Goal: Information Seeking & Learning: Learn about a topic

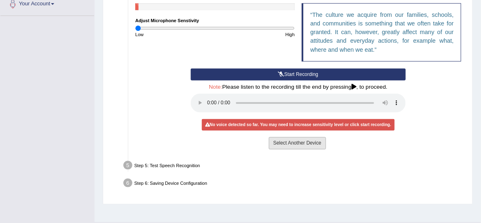
click at [300, 142] on button "Select Another Device" at bounding box center [297, 143] width 57 height 12
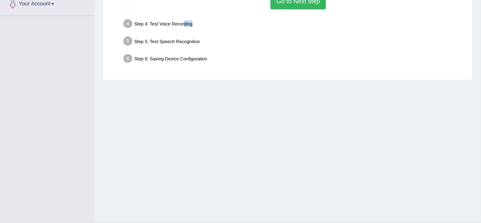
drag, startPoint x: 183, startPoint y: 23, endPoint x: 267, endPoint y: 23, distance: 83.9
click at [267, 23] on div "Step 4: Test Voice Recording" at bounding box center [294, 24] width 349 height 15
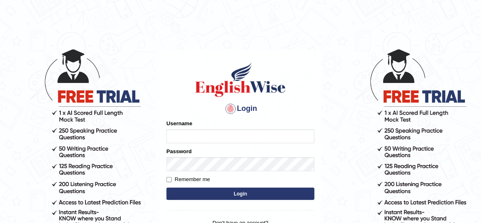
type input "JovicRecomendable"
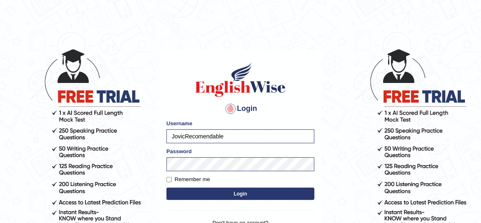
click at [200, 192] on button "Login" at bounding box center [240, 194] width 148 height 12
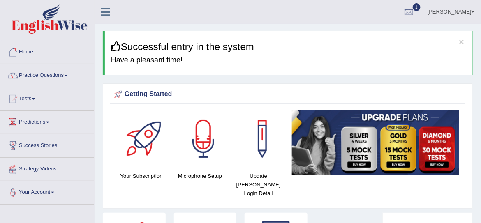
click at [304, 83] on div "Getting Started Your Subscription Microphone Setup Update Pearson Login Detail ×" at bounding box center [288, 145] width 370 height 125
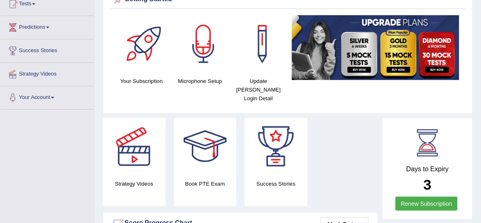
scroll to position [122, 0]
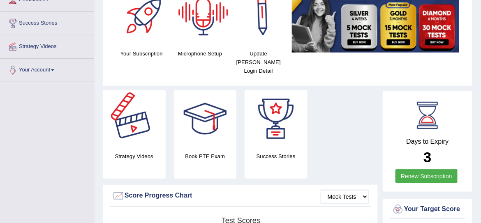
click at [134, 118] on div at bounding box center [134, 119] width 58 height 58
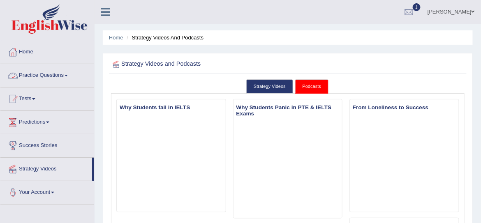
click at [49, 74] on link "Practice Questions" at bounding box center [47, 74] width 94 height 21
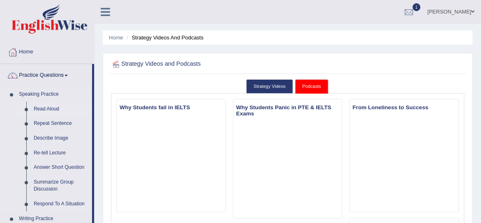
click at [48, 109] on link "Read Aloud" at bounding box center [61, 109] width 62 height 15
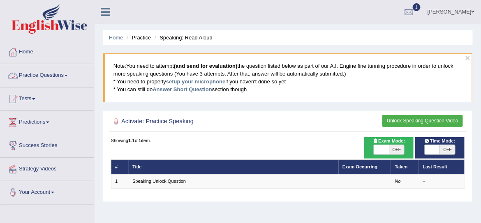
click at [51, 76] on link "Practice Questions" at bounding box center [47, 74] width 94 height 21
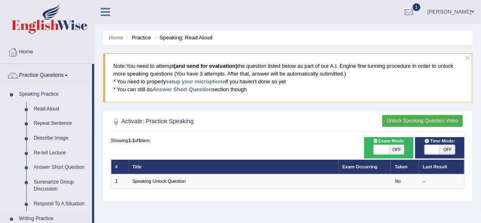
click at [46, 125] on link "Repeat Sentence" at bounding box center [61, 123] width 62 height 15
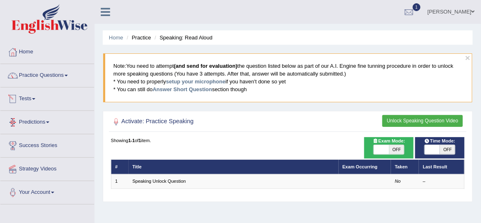
click at [35, 98] on span at bounding box center [33, 99] width 3 height 2
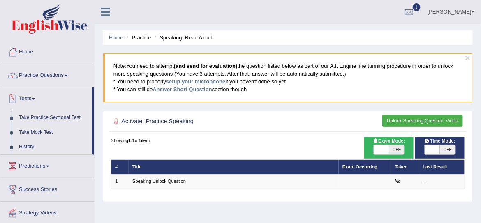
click at [33, 98] on link "Tests" at bounding box center [46, 98] width 92 height 21
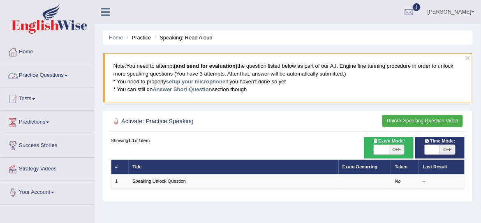
click at [57, 73] on link "Practice Questions" at bounding box center [47, 74] width 94 height 21
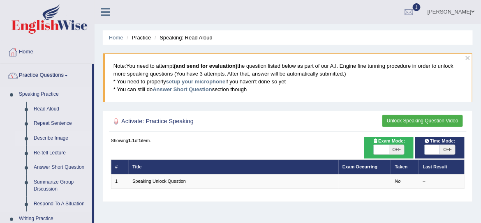
click at [51, 136] on link "Describe Image" at bounding box center [61, 138] width 62 height 15
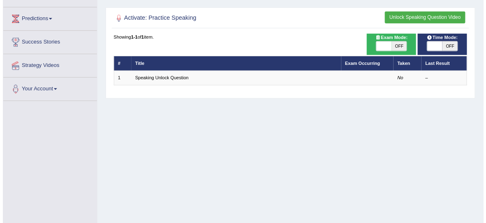
scroll to position [69, 0]
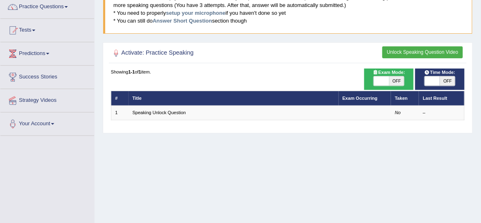
click at [399, 79] on span "OFF" at bounding box center [396, 81] width 15 height 10
checkbox input "true"
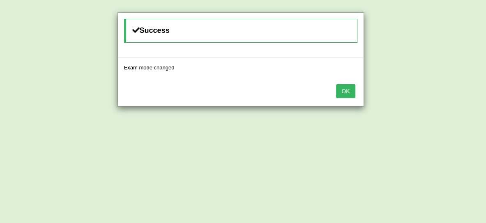
click at [349, 97] on button "OK" at bounding box center [345, 91] width 19 height 14
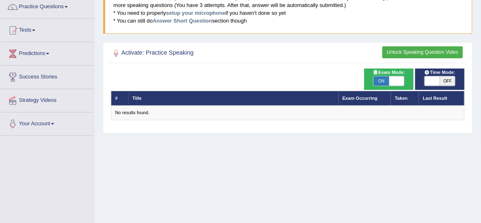
click at [415, 46] on button "Unlock Speaking Question Video" at bounding box center [422, 52] width 81 height 12
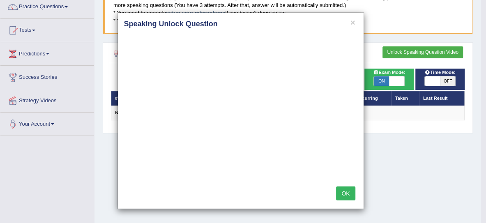
click at [341, 199] on button "OK" at bounding box center [345, 194] width 19 height 14
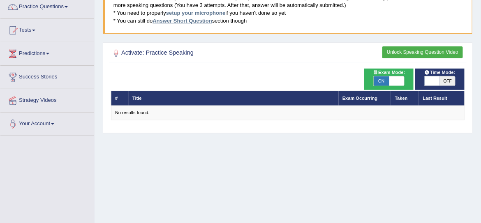
click at [191, 19] on link "Answer Short Question" at bounding box center [181, 21] width 59 height 6
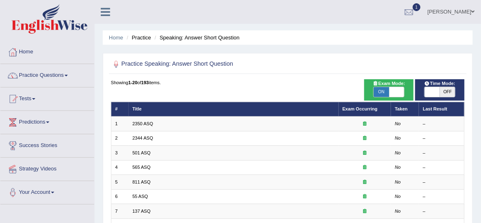
scroll to position [1, 0]
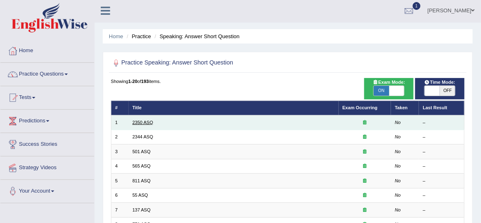
click at [141, 122] on link "2350 ASQ" at bounding box center [142, 122] width 21 height 5
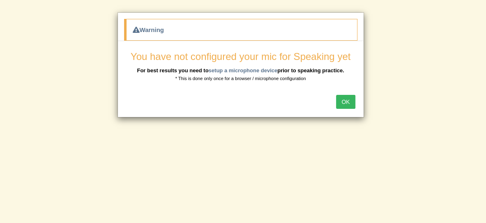
click at [341, 100] on button "OK" at bounding box center [345, 102] width 19 height 14
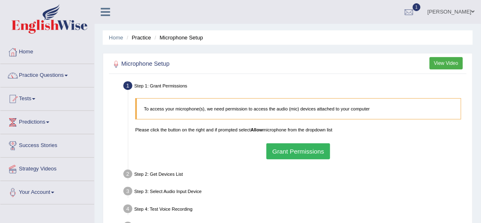
click at [287, 152] on button "Grant Permissions" at bounding box center [298, 151] width 64 height 16
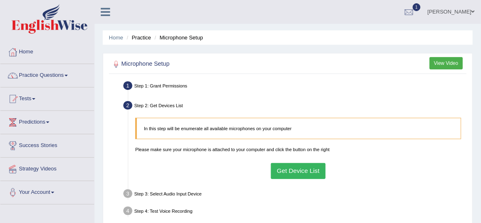
click at [289, 174] on button "Get Device List" at bounding box center [298, 171] width 55 height 16
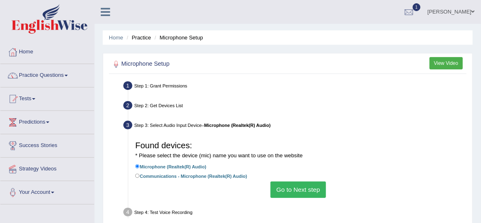
click at [291, 191] on button "Go to Next step" at bounding box center [297, 190] width 55 height 16
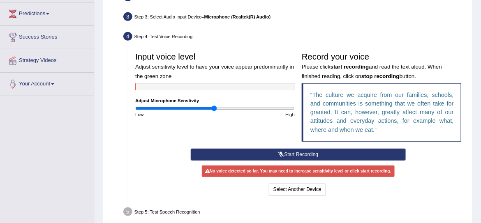
scroll to position [116, 0]
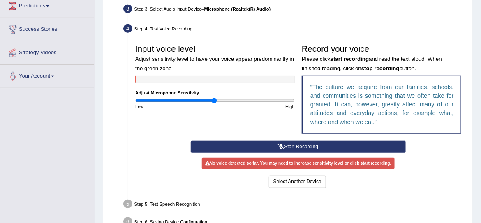
click at [335, 146] on button "Start Recording" at bounding box center [298, 147] width 215 height 12
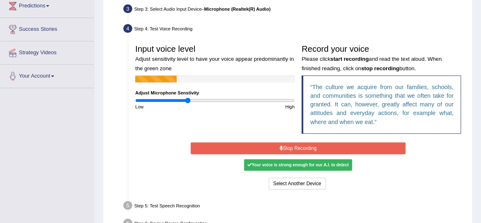
type input "0.66"
click at [187, 99] on input "range" at bounding box center [214, 101] width 159 height 6
click at [269, 147] on button "Stop Recording" at bounding box center [298, 149] width 215 height 12
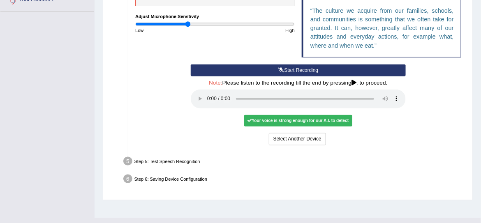
scroll to position [208, 0]
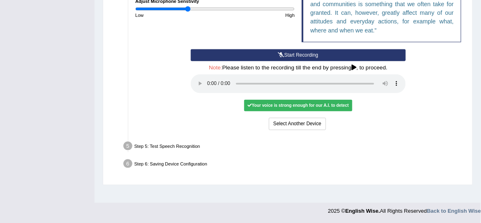
click at [286, 106] on div "Your voice is strong enough for our A.I. to detect" at bounding box center [298, 106] width 108 height 12
click at [336, 51] on button "Start Recording" at bounding box center [298, 55] width 215 height 12
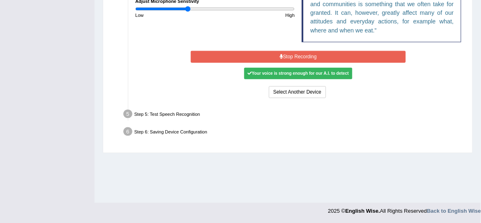
click at [283, 52] on button "Stop Recording" at bounding box center [298, 57] width 215 height 12
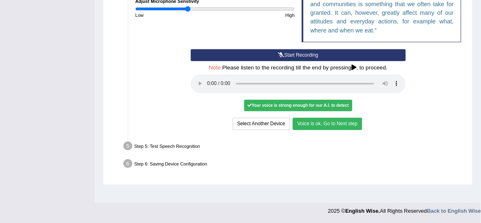
click at [330, 125] on button "Voice is ok. Go to Next step" at bounding box center [327, 124] width 69 height 12
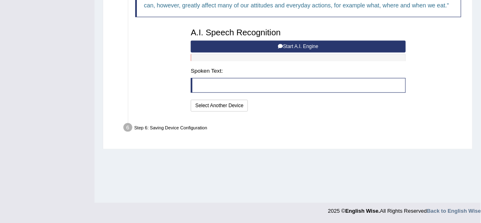
click at [343, 49] on button "Start A.I. Engine" at bounding box center [298, 47] width 215 height 12
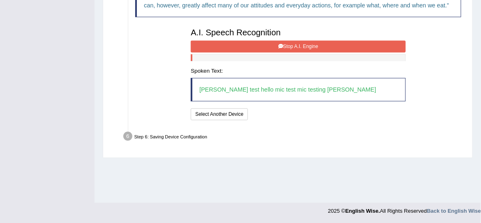
scroll to position [170, 0]
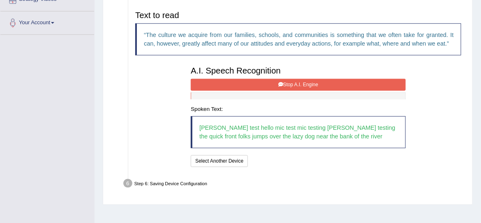
click at [321, 85] on button "Stop A.I. Engine" at bounding box center [298, 85] width 215 height 12
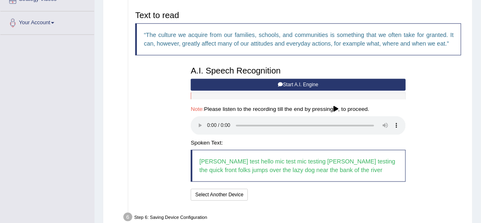
click at [321, 85] on button "Start A.I. Engine" at bounding box center [298, 85] width 215 height 12
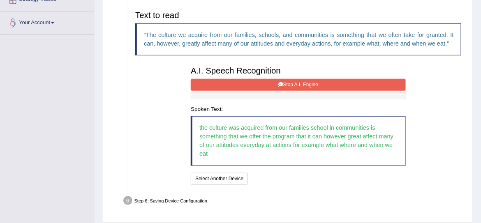
click at [299, 84] on button "Stop A.I. Engine" at bounding box center [298, 85] width 215 height 12
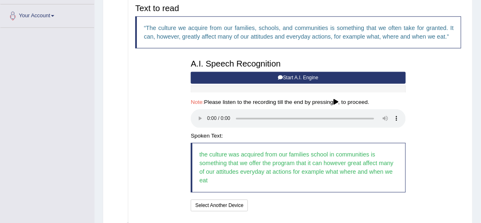
scroll to position [174, 0]
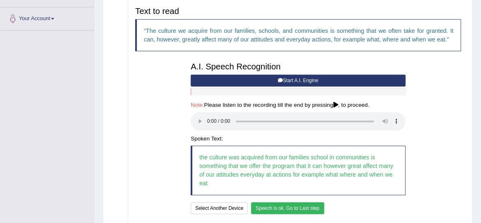
click at [293, 208] on button "Speech is ok. Go to Last step" at bounding box center [287, 209] width 73 height 12
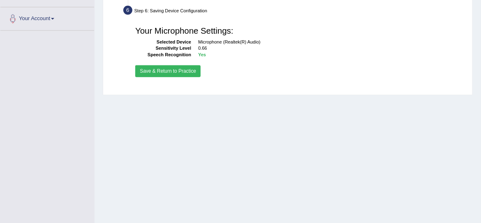
click at [187, 74] on button "Save & Return to Practice" at bounding box center [167, 71] width 65 height 12
click at [184, 71] on button "Save & Return to Practice" at bounding box center [167, 71] width 65 height 12
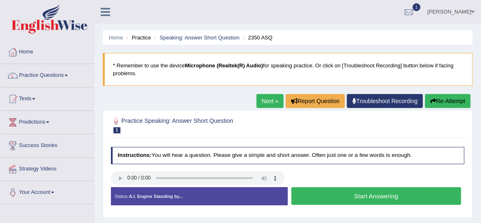
click at [334, 195] on button "Start Answering" at bounding box center [376, 196] width 170 height 18
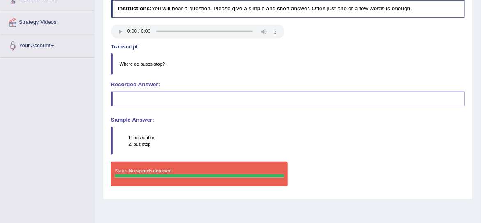
scroll to position [148, 0]
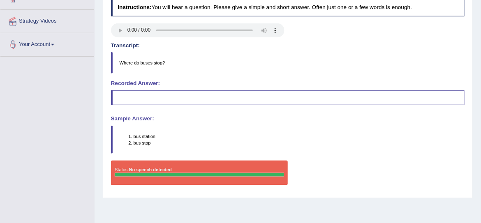
click at [257, 98] on blockquote at bounding box center [288, 97] width 354 height 15
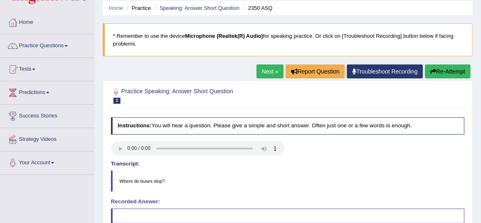
scroll to position [27, 0]
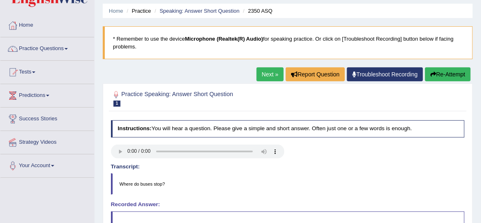
click at [268, 72] on link "Next »" at bounding box center [269, 74] width 27 height 14
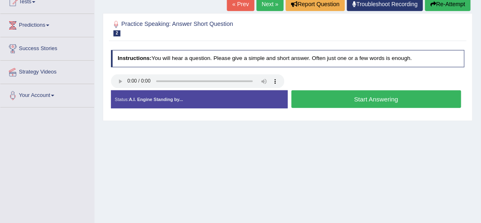
scroll to position [99, 0]
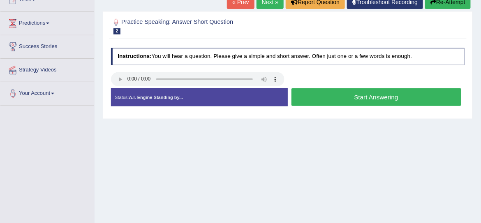
click at [344, 94] on button "Start Answering" at bounding box center [376, 97] width 170 height 18
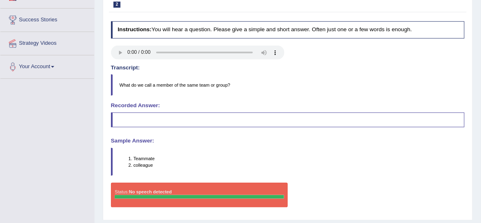
scroll to position [128, 0]
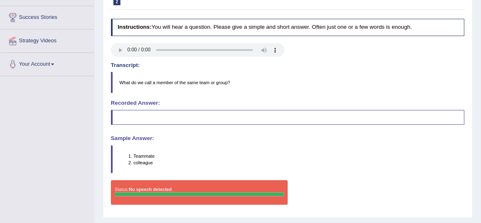
click at [321, 119] on blockquote at bounding box center [288, 117] width 354 height 15
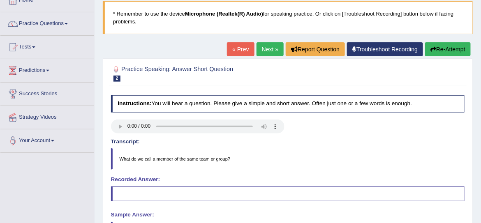
scroll to position [51, 0]
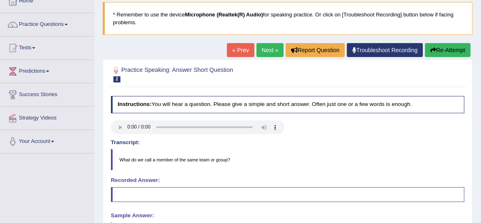
click at [268, 49] on link "Next »" at bounding box center [269, 50] width 27 height 14
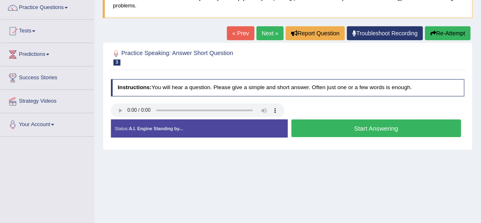
scroll to position [76, 0]
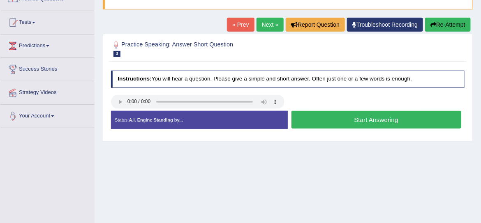
click at [398, 117] on button "Start Answering" at bounding box center [376, 120] width 170 height 18
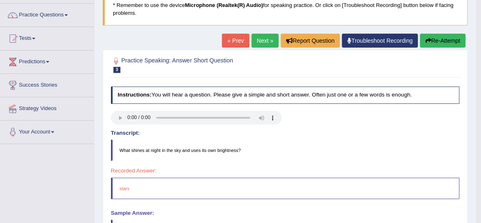
scroll to position [42, 0]
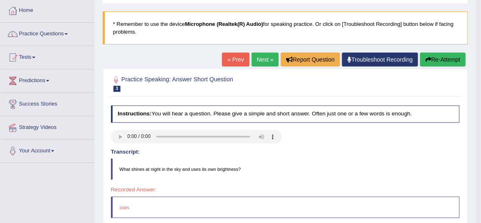
click at [262, 55] on link "Next »" at bounding box center [265, 60] width 27 height 14
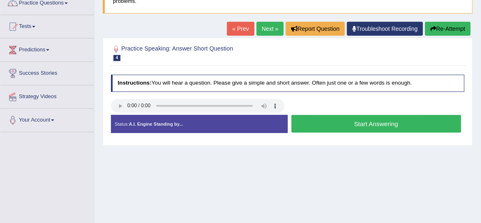
scroll to position [74, 0]
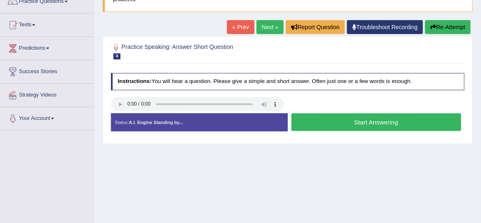
click at [353, 121] on button "Start Answering" at bounding box center [376, 122] width 170 height 18
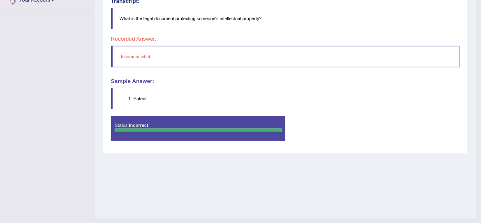
scroll to position [0, 0]
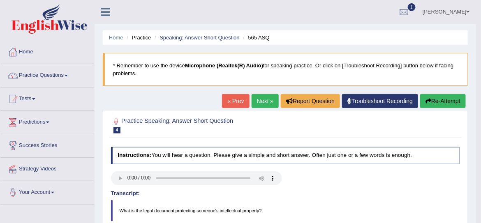
click at [261, 99] on link "Next »" at bounding box center [265, 101] width 27 height 14
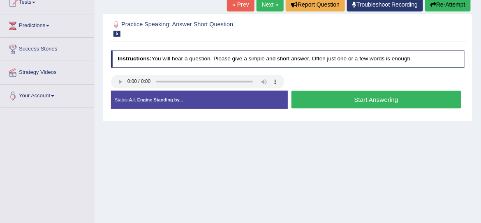
scroll to position [98, 0]
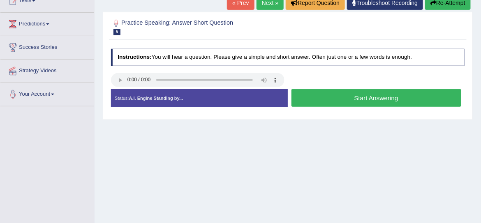
click at [326, 98] on button "Start Answering" at bounding box center [376, 98] width 170 height 18
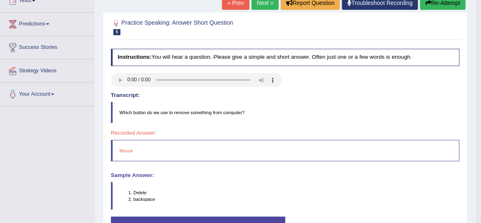
click at [263, 2] on link "Next »" at bounding box center [265, 3] width 27 height 14
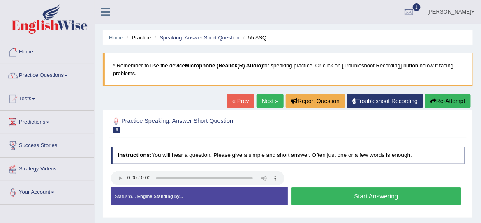
click at [356, 195] on button "Start Answering" at bounding box center [376, 196] width 170 height 18
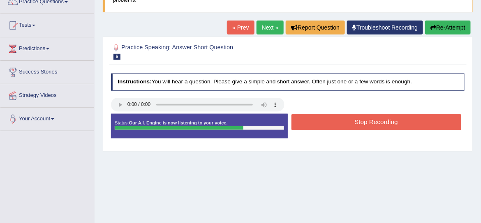
scroll to position [81, 0]
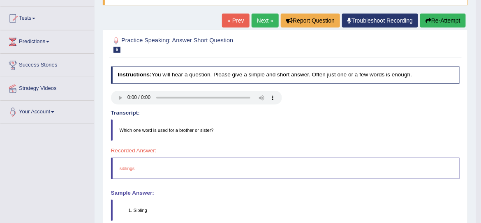
click at [256, 17] on link "Next »" at bounding box center [265, 21] width 27 height 14
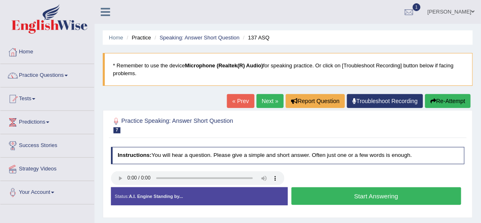
click at [266, 98] on link "Next »" at bounding box center [269, 101] width 27 height 14
click at [356, 198] on button "Start Answering" at bounding box center [376, 196] width 170 height 18
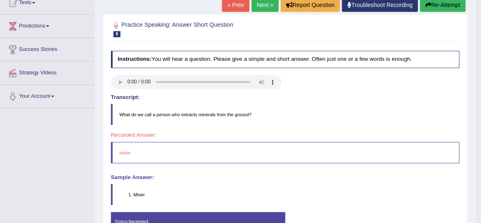
scroll to position [95, 0]
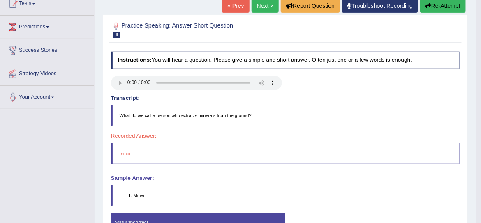
click at [260, 7] on link "Next »" at bounding box center [265, 6] width 27 height 14
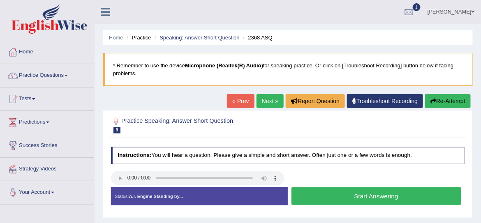
click at [357, 194] on button "Start Answering" at bounding box center [376, 196] width 170 height 18
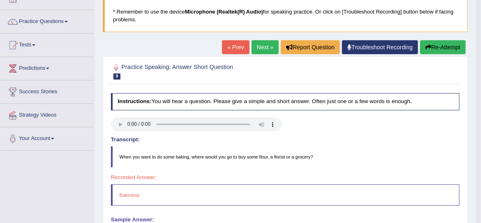
scroll to position [52, 0]
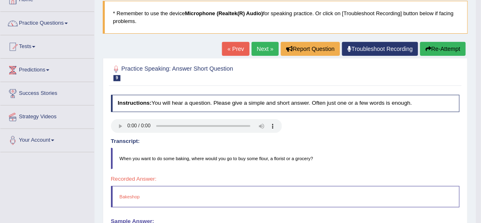
drag, startPoint x: 485, startPoint y: 107, endPoint x: 478, endPoint y: 133, distance: 26.8
click at [478, 133] on html "Toggle navigation Home Practice Questions Speaking Practice Read Aloud Repeat S…" at bounding box center [240, 59] width 481 height 223
click at [262, 48] on link "Next »" at bounding box center [265, 49] width 27 height 14
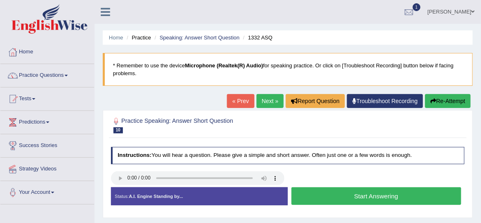
click at [303, 190] on button "Start Answering" at bounding box center [376, 196] width 170 height 18
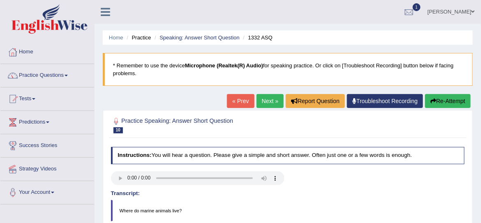
click at [264, 100] on link "Next »" at bounding box center [269, 101] width 27 height 14
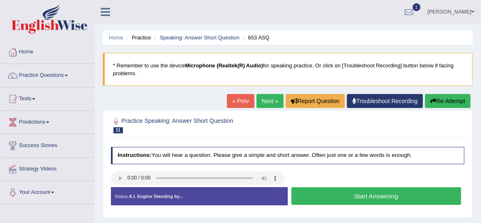
click at [382, 192] on button "Start Answering" at bounding box center [376, 196] width 170 height 18
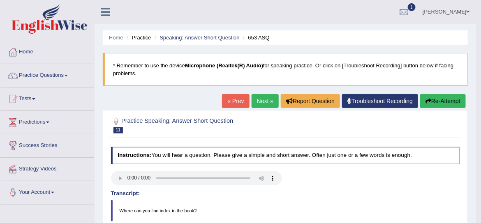
click at [268, 104] on link "Next »" at bounding box center [265, 101] width 27 height 14
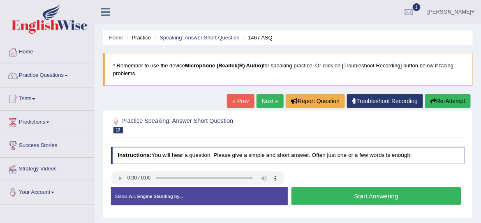
click at [325, 196] on button "Start Answering" at bounding box center [376, 196] width 170 height 18
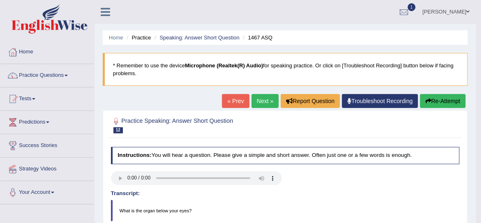
click at [255, 98] on link "Next »" at bounding box center [265, 101] width 27 height 14
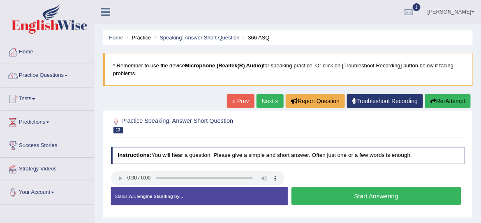
click at [382, 196] on button "Start Answering" at bounding box center [376, 196] width 170 height 18
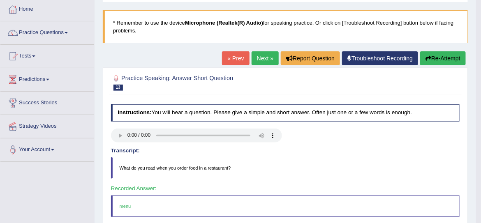
scroll to position [35, 0]
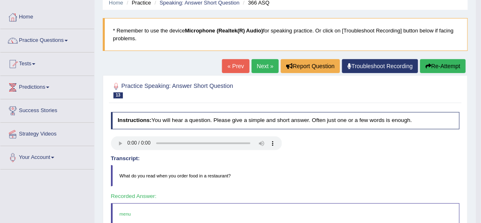
drag, startPoint x: 483, startPoint y: 102, endPoint x: 467, endPoint y: 120, distance: 23.6
click at [467, 120] on html "Toggle navigation Home Practice Questions Speaking Practice Read Aloud Repeat S…" at bounding box center [240, 76] width 481 height 223
click at [260, 67] on link "Next »" at bounding box center [265, 66] width 27 height 14
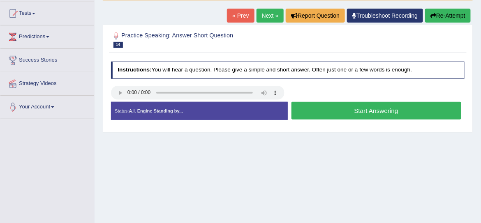
scroll to position [93, 0]
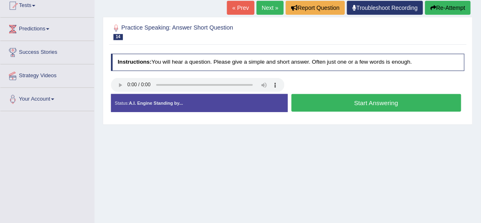
click at [354, 101] on button "Start Answering" at bounding box center [376, 103] width 170 height 18
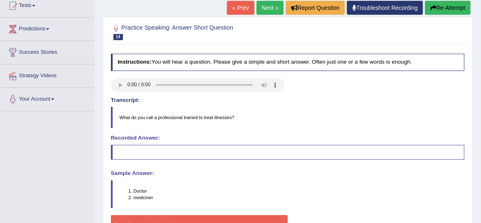
click at [265, 5] on link "Next »" at bounding box center [269, 8] width 27 height 14
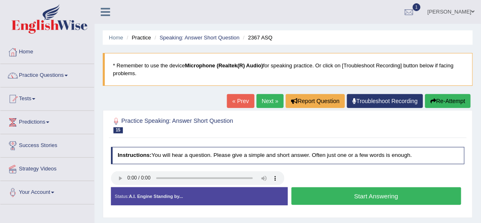
click at [321, 193] on button "Start Answering" at bounding box center [376, 196] width 170 height 18
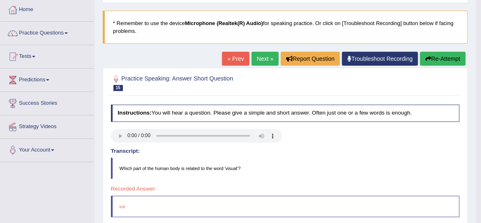
scroll to position [38, 0]
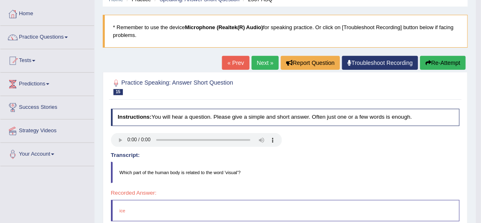
click at [258, 62] on link "Next »" at bounding box center [265, 63] width 27 height 14
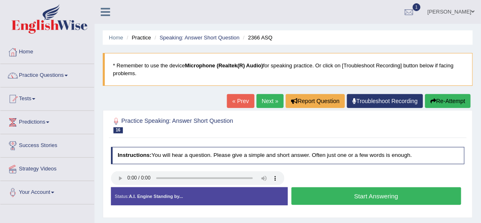
click at [347, 197] on button "Start Answering" at bounding box center [376, 196] width 170 height 18
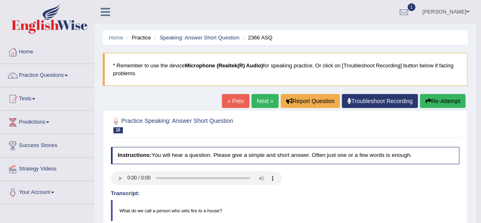
drag, startPoint x: 484, startPoint y: 106, endPoint x: 488, endPoint y: 159, distance: 53.2
click at [481, 159] on html "Toggle navigation Home Practice Questions Speaking Practice Read Aloud Repeat S…" at bounding box center [240, 111] width 481 height 223
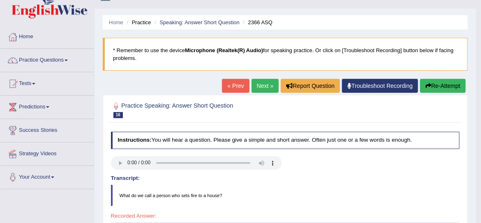
scroll to position [12, 0]
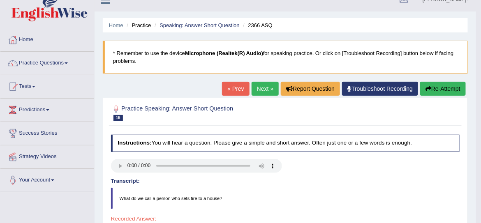
click at [263, 92] on link "Next »" at bounding box center [265, 89] width 27 height 14
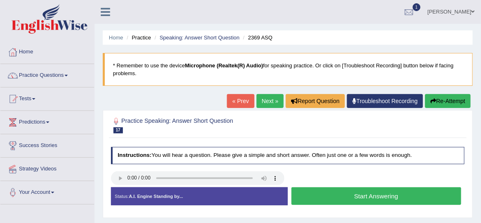
click at [389, 194] on button "Start Answering" at bounding box center [376, 196] width 170 height 18
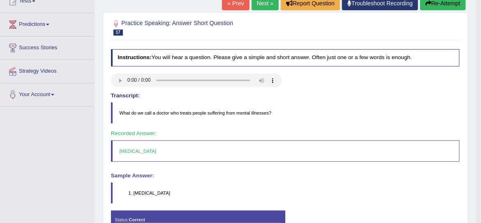
scroll to position [90, 0]
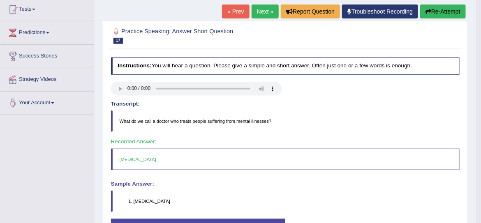
drag, startPoint x: 483, startPoint y: 49, endPoint x: 460, endPoint y: 93, distance: 50.0
click at [460, 93] on html "Toggle navigation Home Practice Questions Speaking Practice Read Aloud Repeat S…" at bounding box center [240, 21] width 481 height 223
click at [258, 8] on link "Next »" at bounding box center [265, 12] width 27 height 14
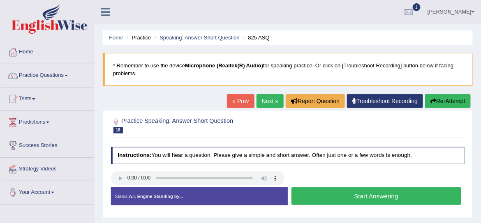
scroll to position [69, 0]
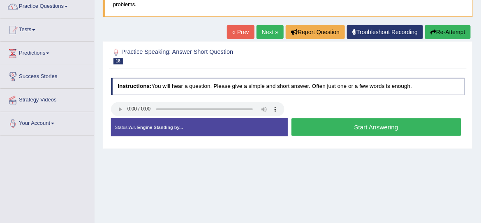
click at [384, 125] on button "Start Answering" at bounding box center [376, 127] width 170 height 18
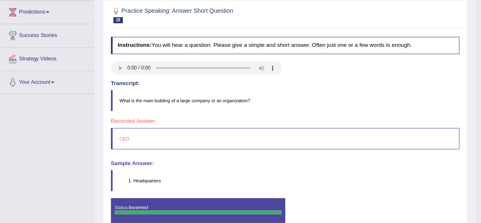
scroll to position [28, 0]
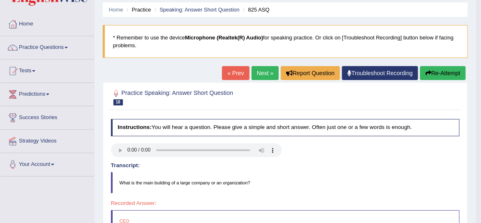
click at [262, 73] on link "Next »" at bounding box center [265, 73] width 27 height 14
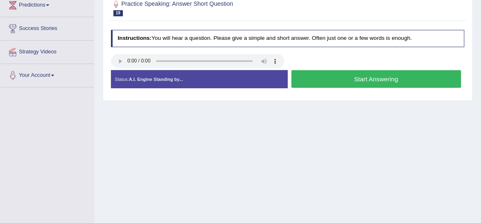
scroll to position [118, 0]
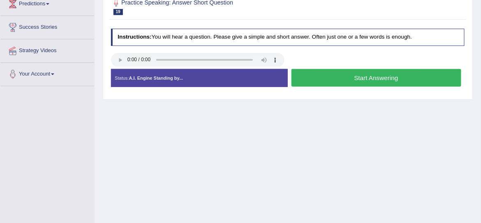
click at [376, 74] on button "Start Answering" at bounding box center [376, 78] width 170 height 18
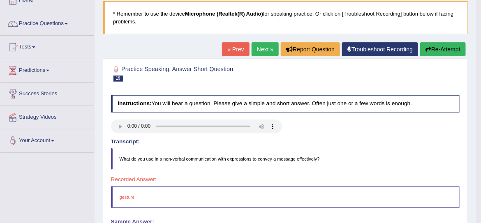
scroll to position [16, 0]
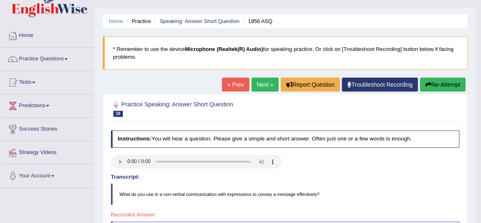
click at [262, 84] on link "Next »" at bounding box center [265, 85] width 27 height 14
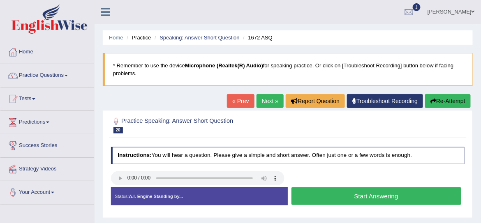
click at [316, 194] on button "Start Answering" at bounding box center [376, 196] width 170 height 18
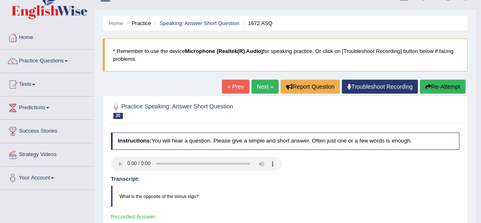
scroll to position [11, 0]
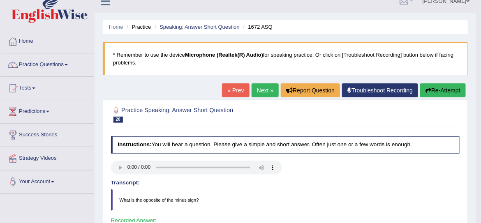
click at [260, 95] on link "Next »" at bounding box center [265, 90] width 27 height 14
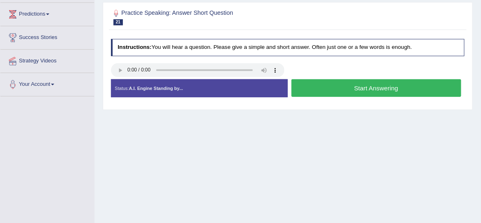
scroll to position [111, 0]
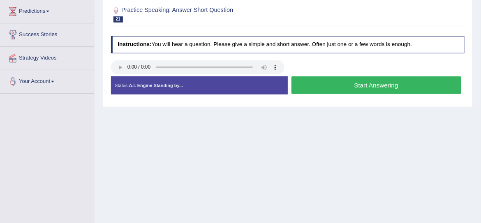
click at [358, 81] on button "Start Answering" at bounding box center [376, 85] width 170 height 18
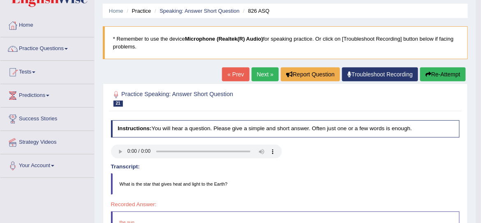
scroll to position [0, 0]
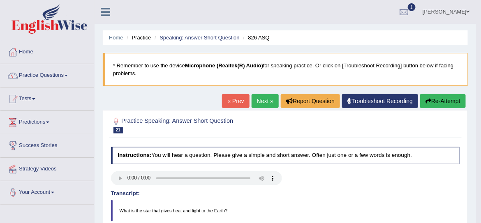
click at [261, 99] on link "Next »" at bounding box center [265, 101] width 27 height 14
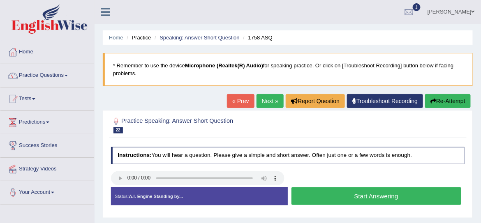
click at [351, 196] on button "Start Answering" at bounding box center [376, 196] width 170 height 18
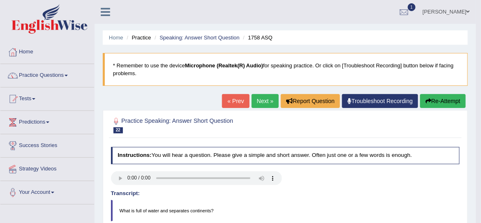
drag, startPoint x: 485, startPoint y: 92, endPoint x: 477, endPoint y: 139, distance: 47.6
click at [263, 100] on link "Next »" at bounding box center [265, 101] width 27 height 14
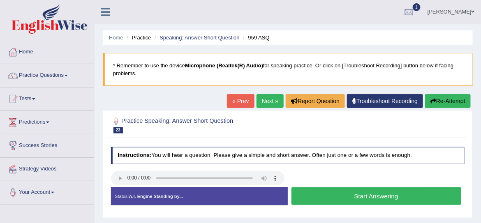
click at [363, 195] on button "Start Answering" at bounding box center [376, 196] width 170 height 18
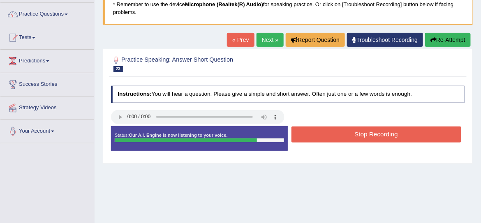
scroll to position [69, 0]
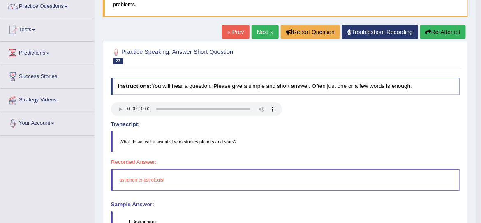
drag, startPoint x: 484, startPoint y: 82, endPoint x: 476, endPoint y: 122, distance: 40.7
click at [476, 122] on html "Toggle navigation Home Practice Questions Speaking Practice Read Aloud Repeat S…" at bounding box center [240, 42] width 481 height 223
click at [263, 33] on link "Next »" at bounding box center [265, 32] width 27 height 14
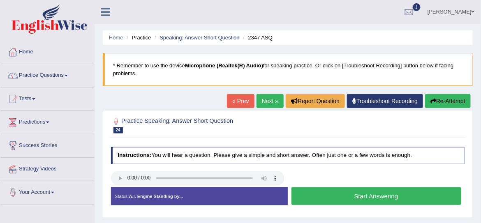
click at [329, 194] on button "Start Answering" at bounding box center [376, 196] width 170 height 18
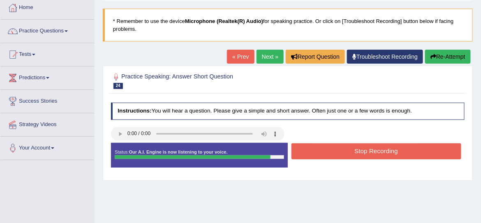
scroll to position [55, 0]
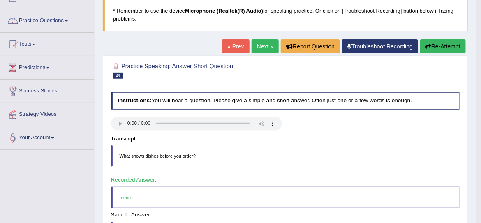
click at [480, 113] on html "Toggle navigation Home Practice Questions Speaking Practice Read Aloud Repeat S…" at bounding box center [240, 56] width 481 height 223
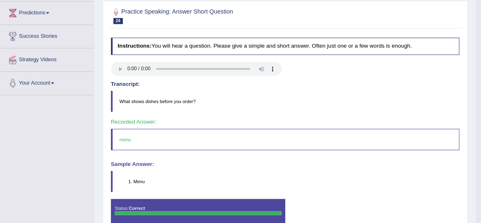
scroll to position [98, 0]
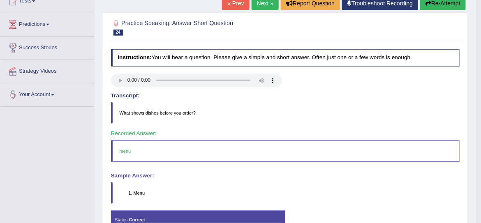
click at [259, 4] on link "Next »" at bounding box center [265, 3] width 27 height 14
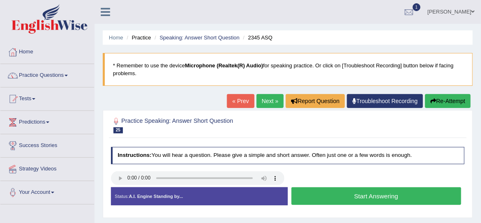
click at [345, 197] on button "Start Answering" at bounding box center [376, 196] width 170 height 18
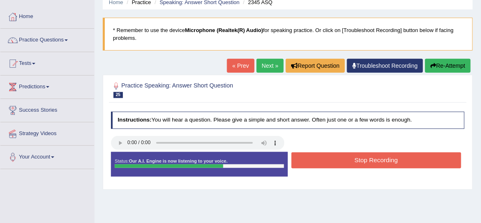
scroll to position [70, 0]
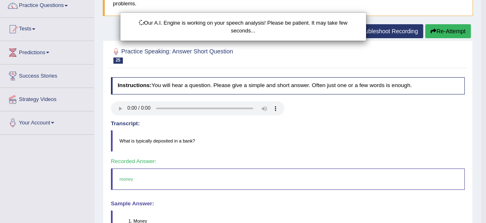
drag, startPoint x: 482, startPoint y: 60, endPoint x: 476, endPoint y: 117, distance: 57.0
click at [476, 117] on html "Toggle navigation Home Practice Questions Speaking Practice Read Aloud Repeat S…" at bounding box center [243, 41] width 486 height 223
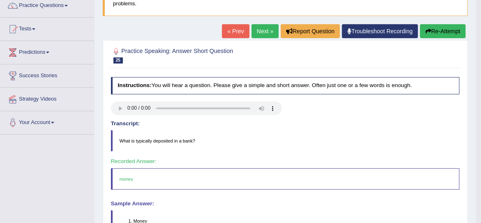
click at [262, 30] on link "Next »" at bounding box center [265, 31] width 27 height 14
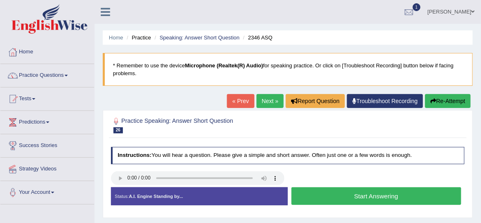
click at [349, 196] on button "Start Answering" at bounding box center [376, 196] width 170 height 18
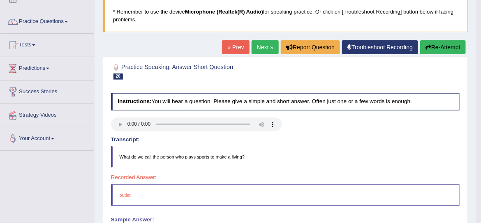
scroll to position [52, 0]
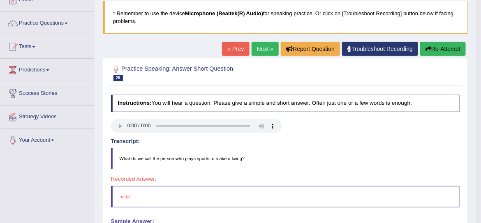
click at [438, 49] on button "Re-Attempt" at bounding box center [443, 49] width 46 height 14
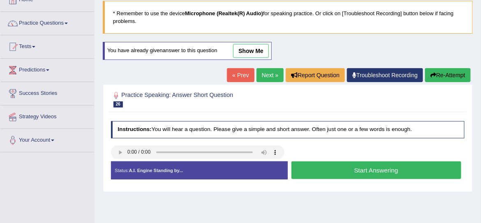
click at [406, 170] on button "Start Answering" at bounding box center [376, 171] width 170 height 18
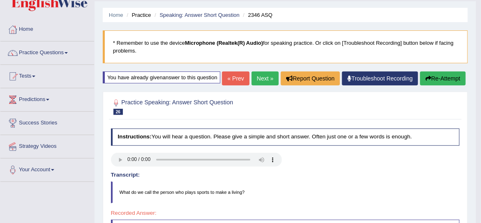
scroll to position [20, 0]
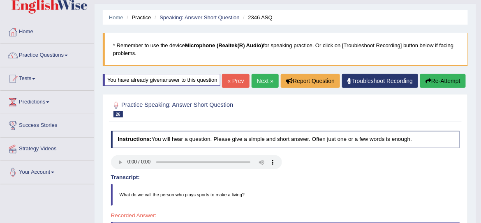
click at [263, 88] on link "Next »" at bounding box center [265, 81] width 27 height 14
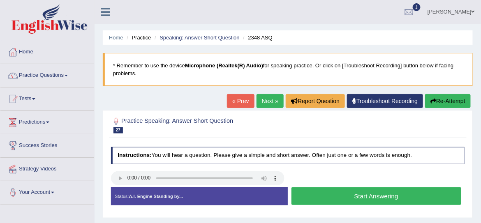
click at [336, 195] on button "Start Answering" at bounding box center [376, 196] width 170 height 18
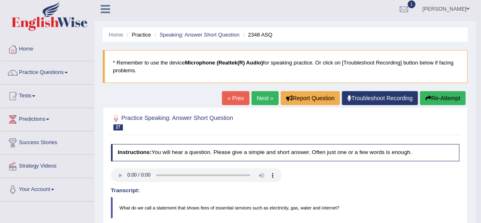
scroll to position [2, 0]
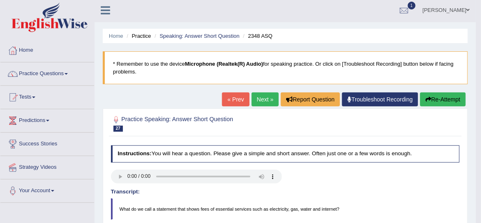
click at [263, 99] on link "Next »" at bounding box center [265, 99] width 27 height 14
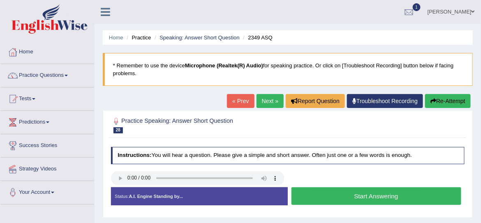
click at [317, 194] on button "Start Answering" at bounding box center [376, 196] width 170 height 18
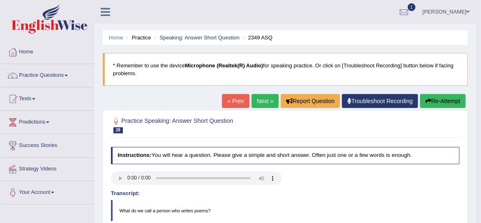
click at [435, 100] on button "Re-Attempt" at bounding box center [443, 101] width 46 height 14
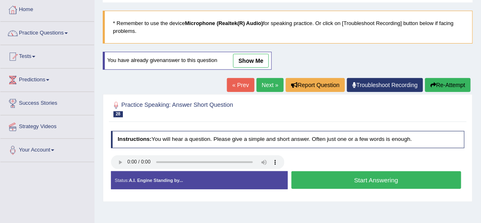
scroll to position [37, 0]
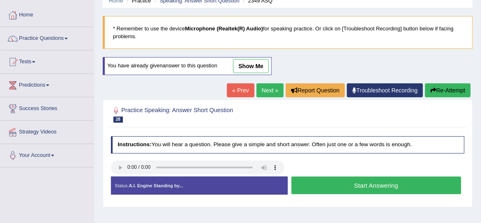
click at [334, 185] on button "Start Answering" at bounding box center [376, 186] width 170 height 18
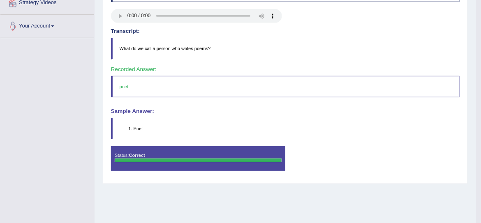
scroll to position [0, 0]
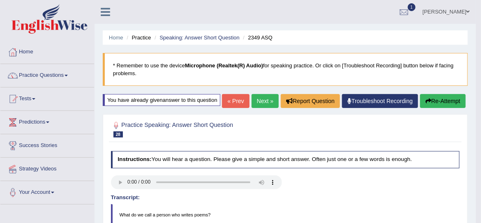
click at [259, 108] on link "Next »" at bounding box center [265, 101] width 27 height 14
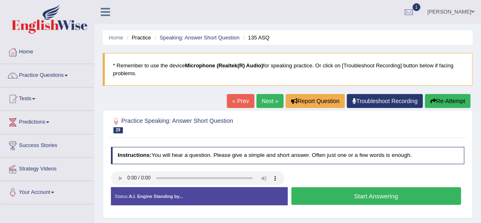
click at [363, 196] on button "Start Answering" at bounding box center [376, 196] width 170 height 18
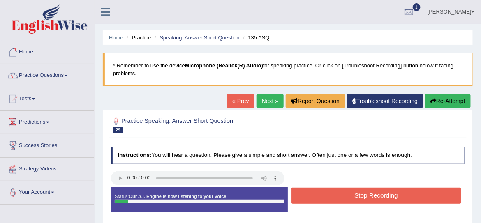
click at [363, 196] on button "Stop Recording" at bounding box center [376, 196] width 170 height 16
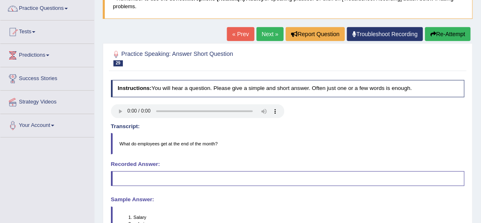
scroll to position [61, 0]
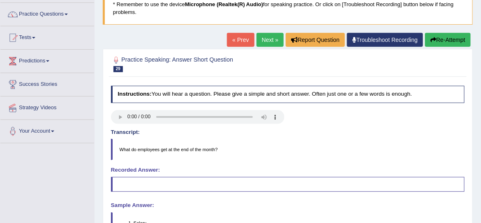
click at [270, 40] on link "Next »" at bounding box center [269, 40] width 27 height 14
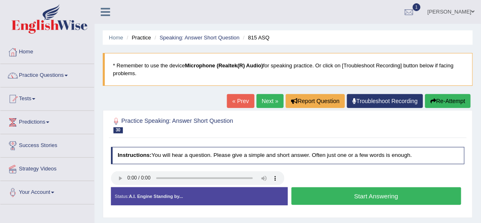
click at [344, 196] on button "Start Answering" at bounding box center [376, 196] width 170 height 18
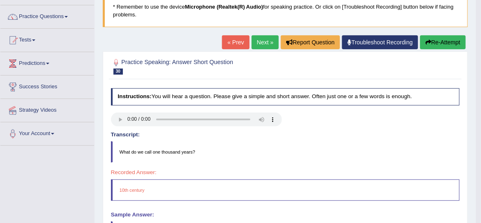
scroll to position [39, 0]
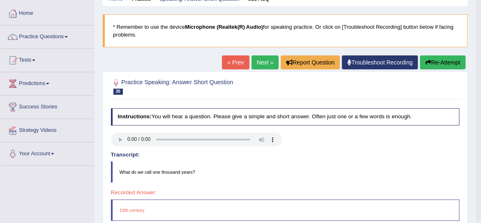
click at [257, 62] on link "Next »" at bounding box center [265, 62] width 27 height 14
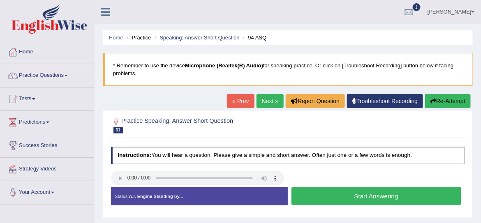
click at [355, 197] on button "Start Answering" at bounding box center [376, 196] width 170 height 18
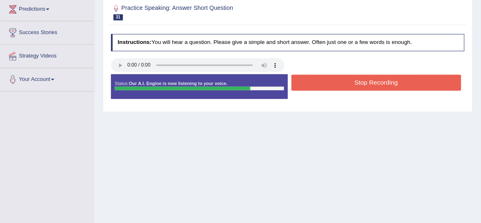
scroll to position [114, 0]
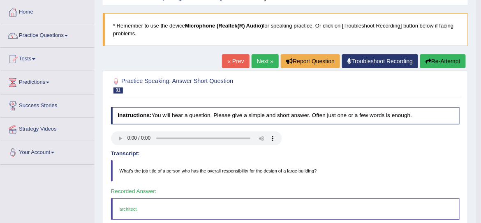
scroll to position [34, 0]
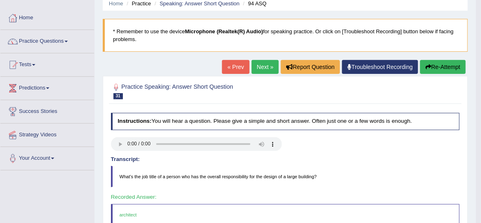
click at [264, 65] on link "Next »" at bounding box center [265, 67] width 27 height 14
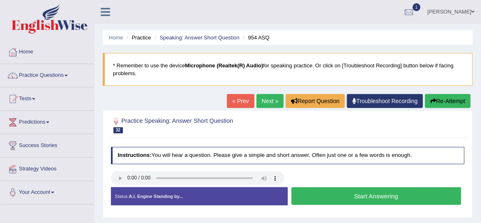
click at [338, 194] on button "Start Answering" at bounding box center [376, 196] width 170 height 18
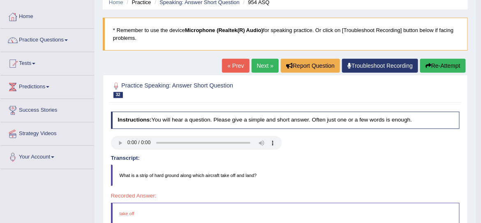
scroll to position [30, 0]
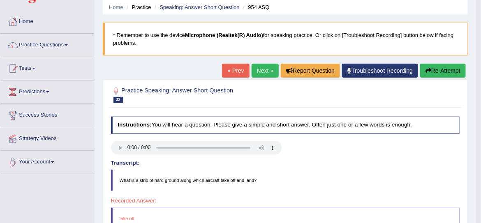
drag, startPoint x: 483, startPoint y: 95, endPoint x: 471, endPoint y: 110, distance: 19.6
click at [471, 110] on html "Toggle navigation Home Practice Questions Speaking Practice Read Aloud Repeat S…" at bounding box center [240, 81] width 481 height 223
click at [266, 73] on link "Next »" at bounding box center [265, 71] width 27 height 14
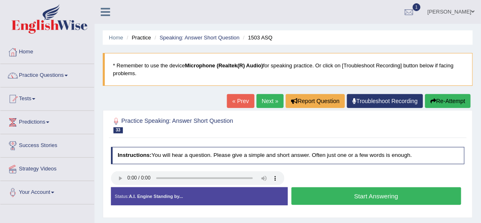
click at [337, 199] on button "Start Answering" at bounding box center [376, 196] width 170 height 18
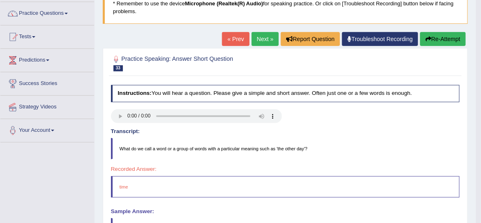
scroll to position [52, 0]
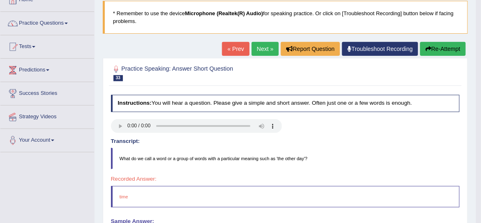
drag, startPoint x: 483, startPoint y: 72, endPoint x: 481, endPoint y: 97, distance: 25.6
click at [481, 97] on html "Toggle navigation Home Practice Questions Speaking Practice Read Aloud Repeat S…" at bounding box center [240, 59] width 481 height 223
click at [265, 44] on link "Next »" at bounding box center [265, 49] width 27 height 14
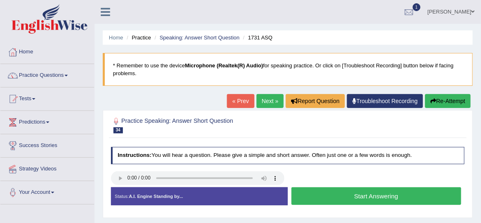
click at [347, 198] on button "Start Answering" at bounding box center [376, 196] width 170 height 18
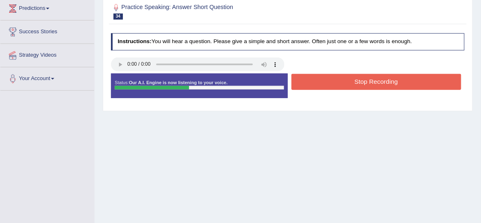
scroll to position [116, 0]
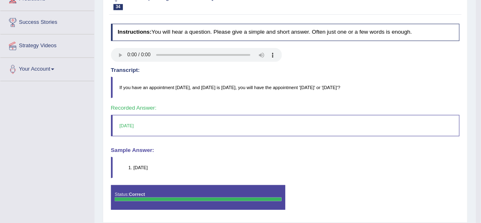
drag, startPoint x: 484, startPoint y: 76, endPoint x: 474, endPoint y: 136, distance: 61.4
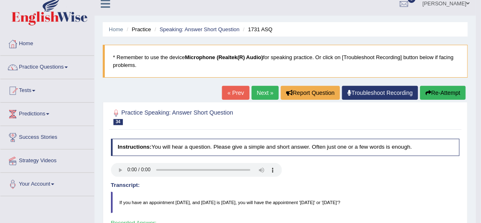
scroll to position [0, 0]
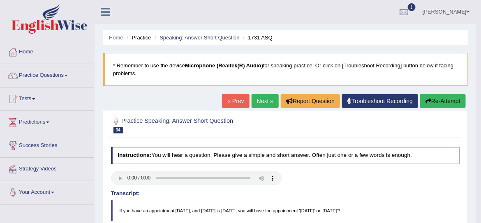
click at [263, 98] on link "Next »" at bounding box center [265, 101] width 27 height 14
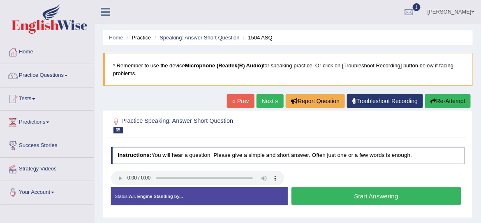
click at [369, 196] on button "Start Answering" at bounding box center [376, 196] width 170 height 18
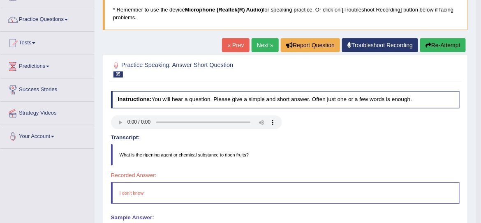
scroll to position [51, 0]
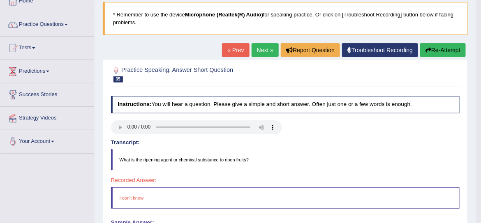
click at [259, 52] on link "Next »" at bounding box center [265, 50] width 27 height 14
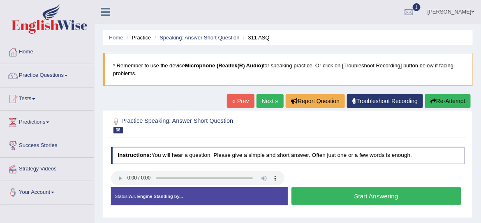
click at [329, 199] on button "Start Answering" at bounding box center [376, 196] width 170 height 18
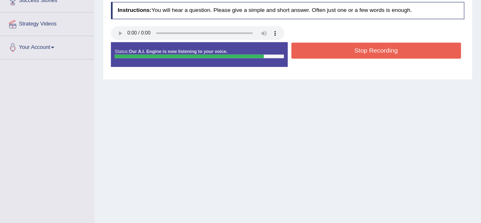
scroll to position [147, 0]
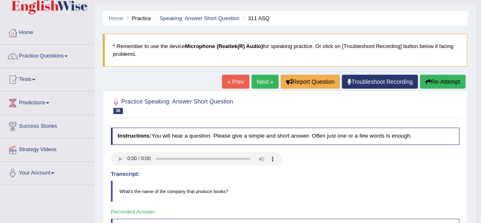
drag, startPoint x: 482, startPoint y: 101, endPoint x: 458, endPoint y: 109, distance: 25.6
click at [458, 109] on html "Toggle navigation Home Practice Questions Speaking Practice Read Aloud Repeat S…" at bounding box center [240, 92] width 481 height 223
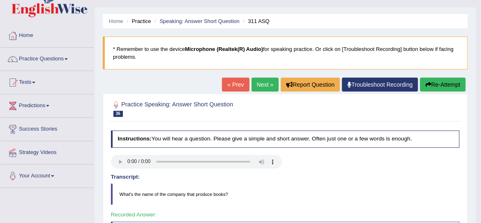
click at [258, 87] on link "Next »" at bounding box center [265, 85] width 27 height 14
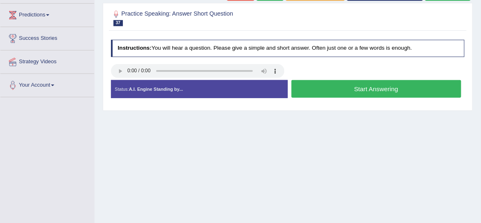
scroll to position [127, 0]
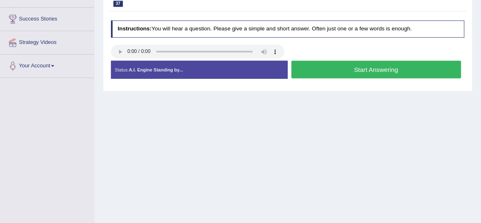
click at [361, 67] on button "Start Answering" at bounding box center [376, 70] width 170 height 18
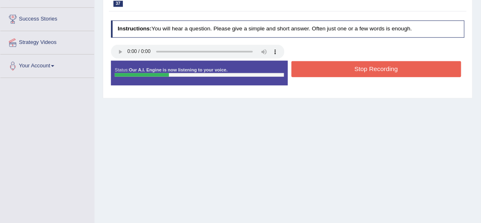
click at [361, 67] on button "Stop Recording" at bounding box center [376, 69] width 170 height 16
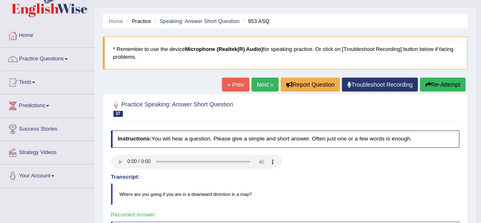
scroll to position [0, 0]
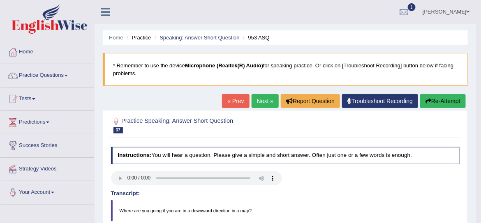
click at [257, 99] on link "Next »" at bounding box center [265, 101] width 27 height 14
